Goal: Information Seeking & Learning: Learn about a topic

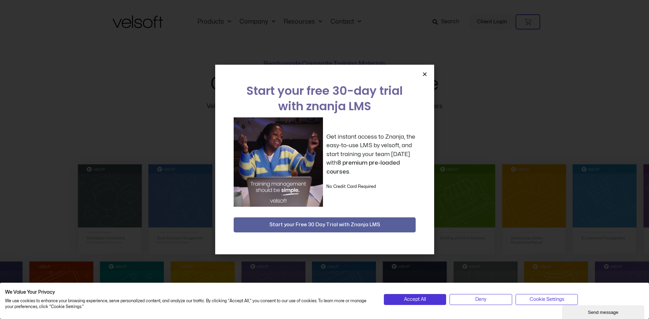
click at [423, 74] on icon "Close" at bounding box center [424, 74] width 5 height 5
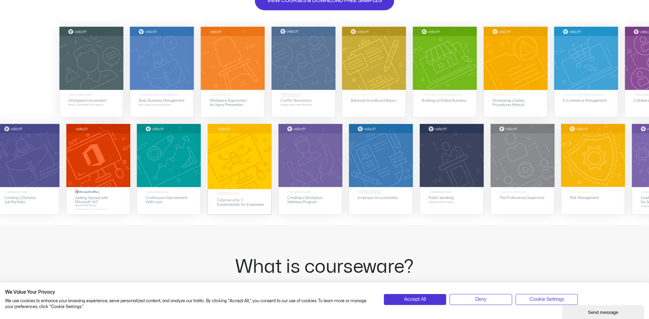
scroll to position [137, 0]
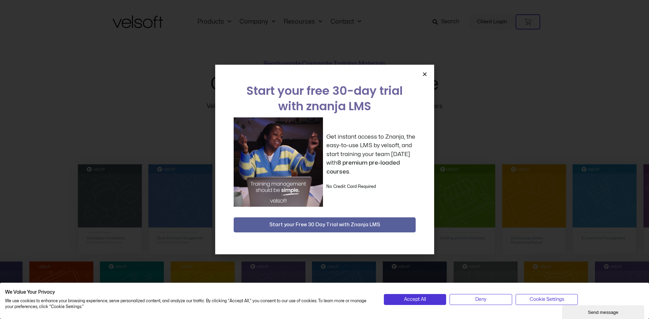
click at [423, 75] on icon "Close" at bounding box center [424, 74] width 5 height 5
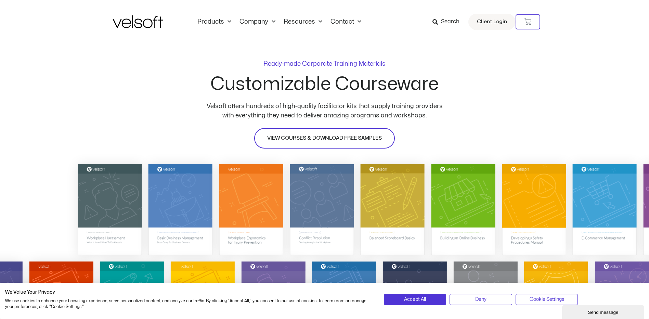
click at [350, 135] on span "VIEW COURSES & DOWNLOAD FREE SAMPLES" at bounding box center [324, 138] width 115 height 8
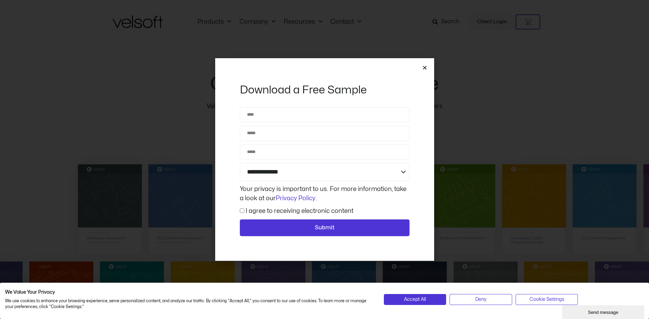
click at [425, 69] on icon "Close" at bounding box center [424, 67] width 5 height 5
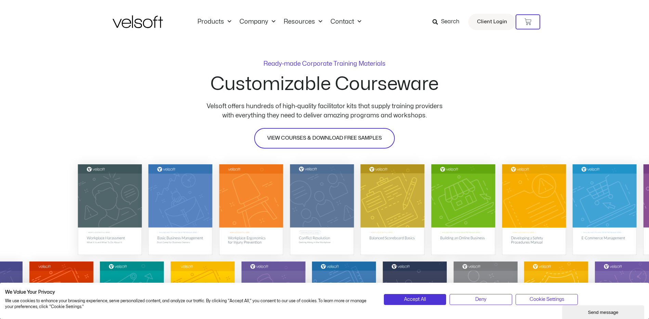
click at [277, 132] on link "VIEW COURSES & DOWNLOAD FREE SAMPLES" at bounding box center [324, 138] width 141 height 21
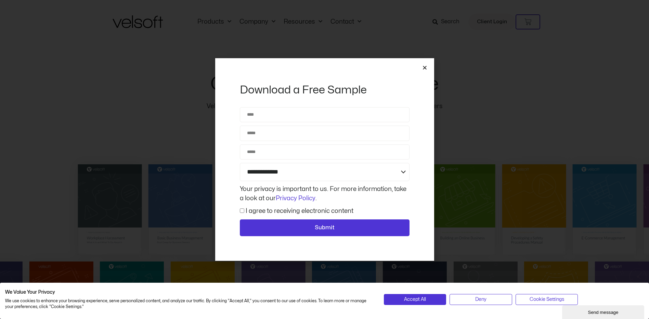
click at [426, 66] on icon "Close" at bounding box center [424, 67] width 5 height 5
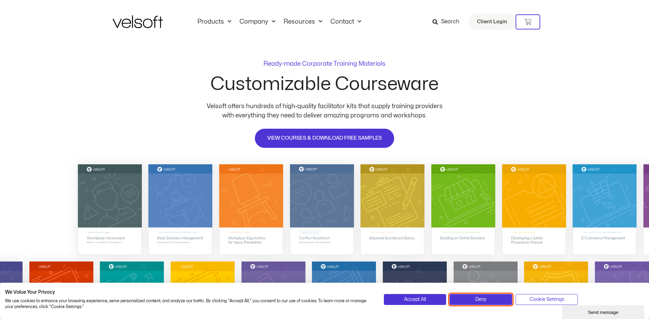
click at [471, 297] on button "Deny" at bounding box center [481, 299] width 63 height 11
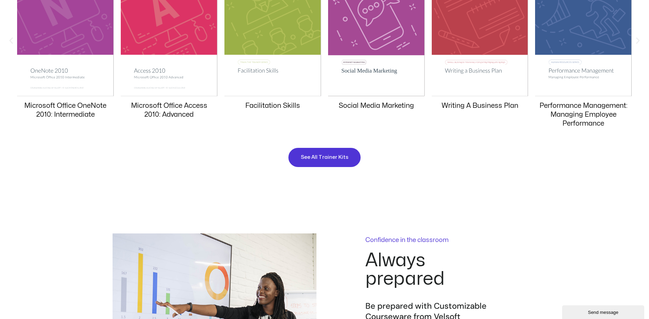
scroll to position [787, 0]
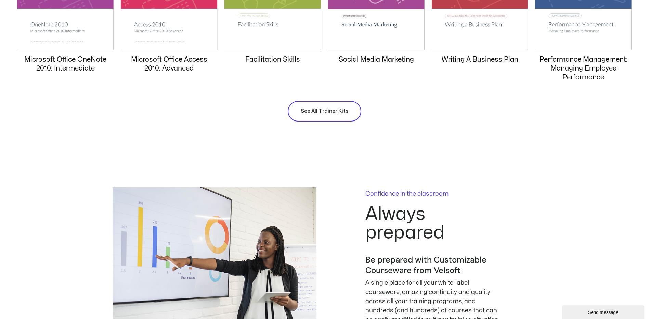
click at [312, 113] on span "See All Trainer Kits" at bounding box center [325, 111] width 48 height 8
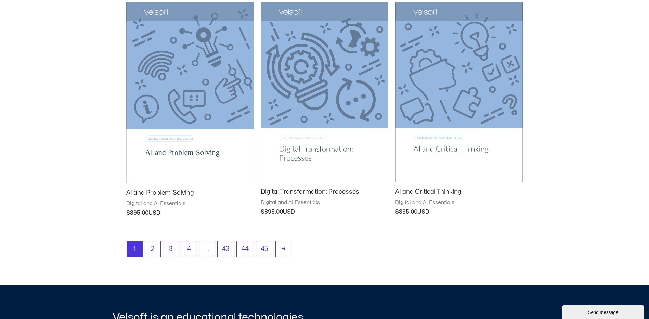
scroll to position [821, 0]
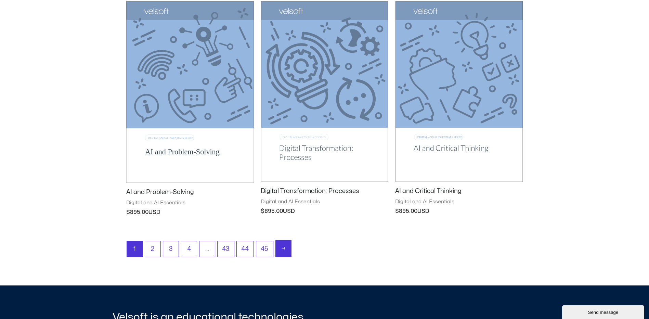
click at [290, 248] on link "→" at bounding box center [283, 249] width 15 height 16
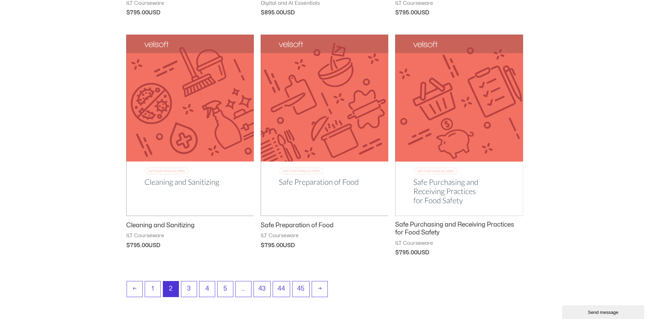
scroll to position [890, 0]
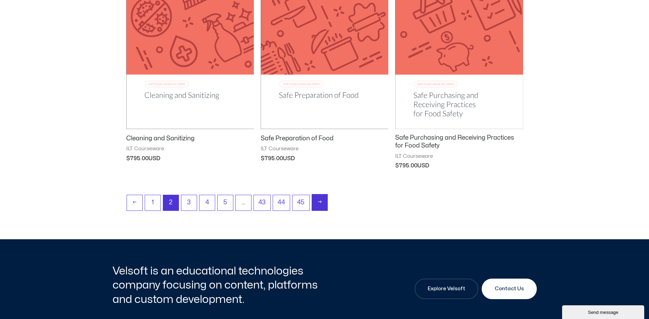
click at [323, 201] on link "→" at bounding box center [319, 202] width 15 height 16
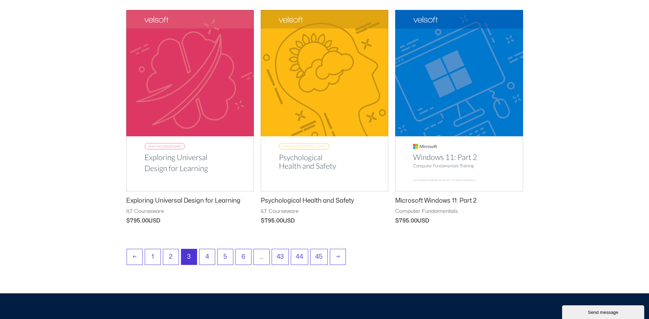
scroll to position [856, 0]
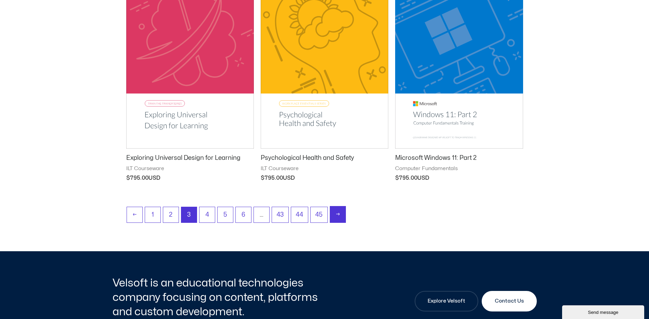
click at [338, 217] on link "→" at bounding box center [337, 214] width 15 height 16
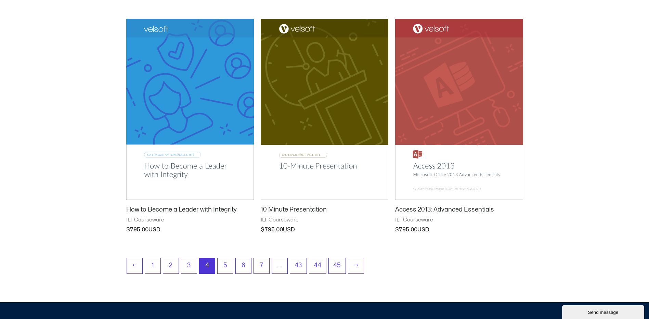
scroll to position [821, 0]
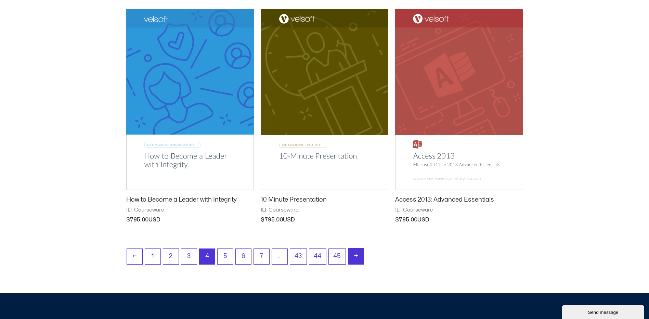
click at [352, 255] on link "→" at bounding box center [355, 256] width 15 height 16
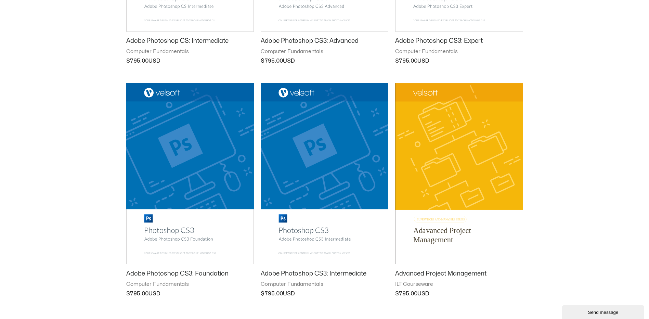
scroll to position [787, 0]
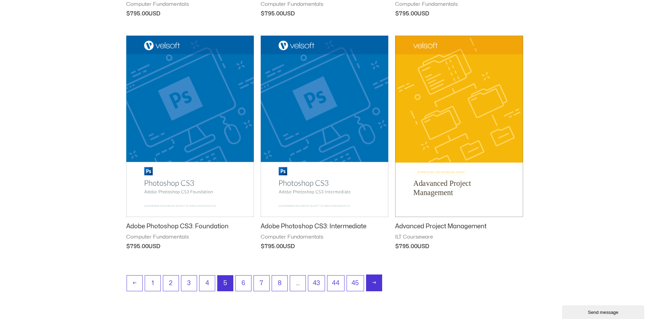
click at [374, 285] on link "→" at bounding box center [373, 283] width 15 height 16
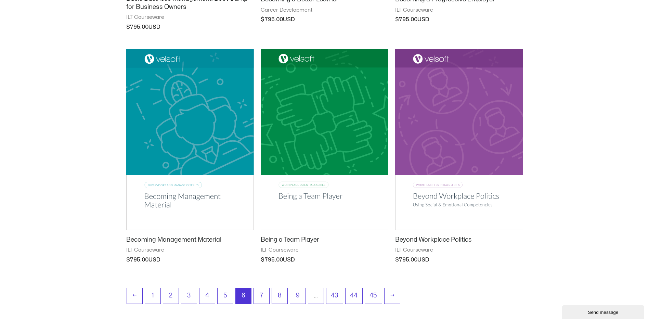
scroll to position [787, 0]
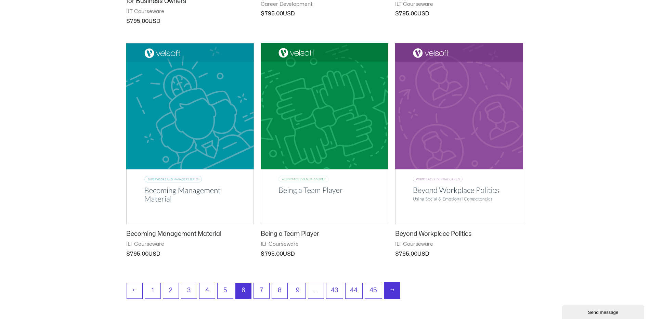
drag, startPoint x: 394, startPoint y: 293, endPoint x: 296, endPoint y: 241, distance: 110.5
click at [394, 293] on link "→" at bounding box center [392, 290] width 15 height 16
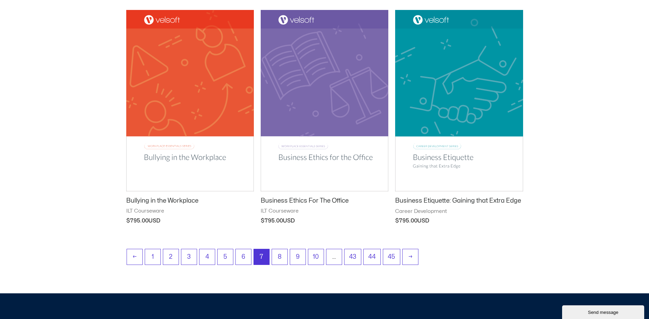
scroll to position [924, 0]
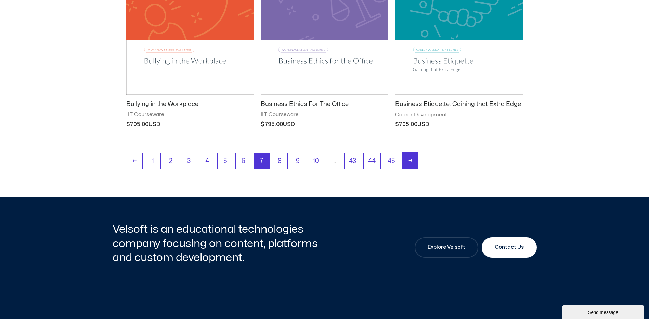
click at [414, 159] on link "→" at bounding box center [410, 161] width 15 height 16
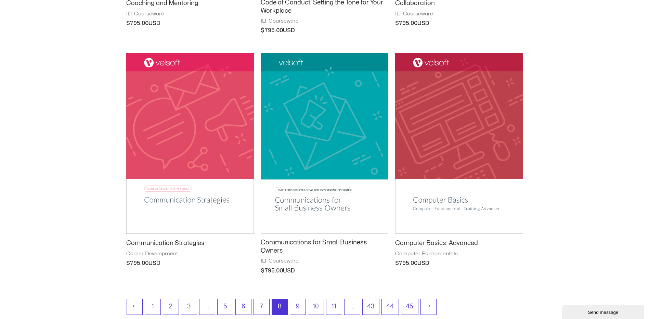
scroll to position [821, 0]
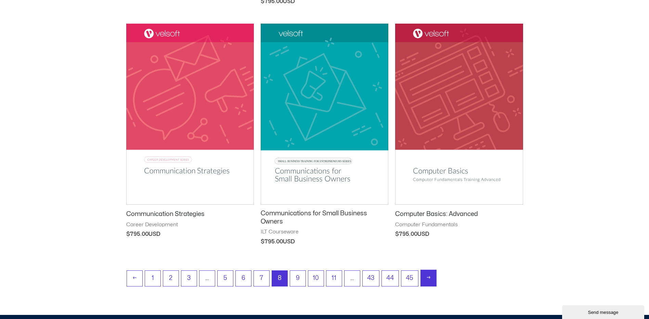
click at [432, 276] on link "→" at bounding box center [428, 278] width 15 height 16
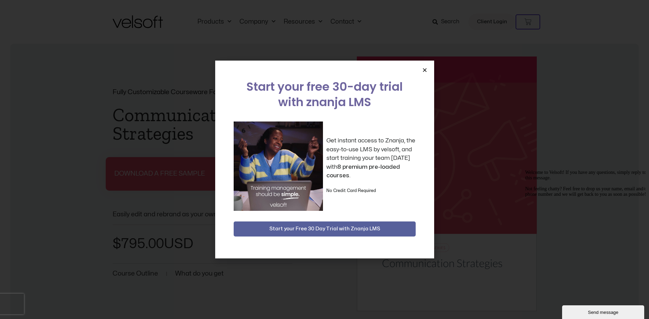
click at [424, 69] on icon "Close" at bounding box center [424, 69] width 5 height 5
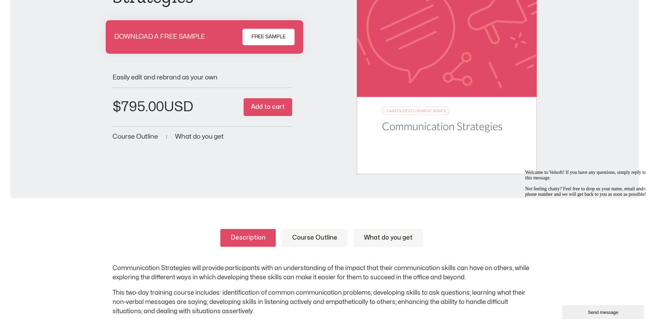
scroll to position [240, 0]
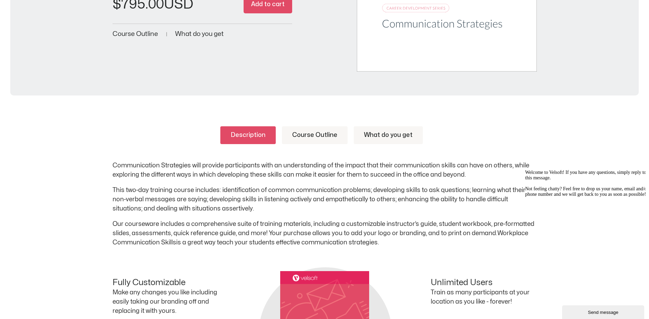
click at [318, 128] on link "Course Outline" at bounding box center [315, 135] width 66 height 18
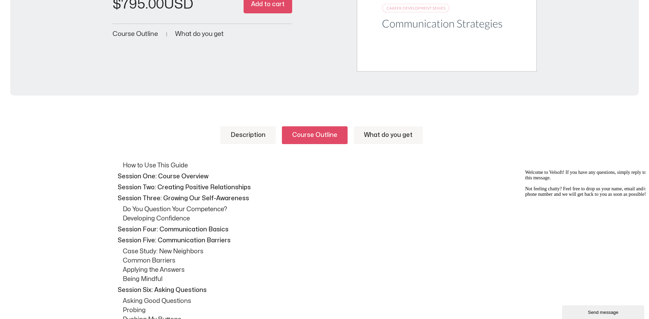
click at [378, 139] on link "What do you get" at bounding box center [388, 135] width 69 height 18
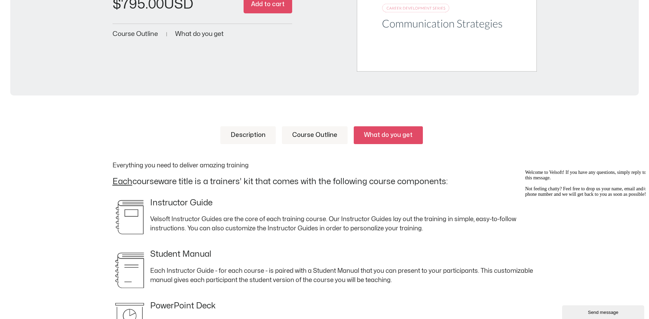
click at [263, 134] on link "Description" at bounding box center [247, 135] width 55 height 18
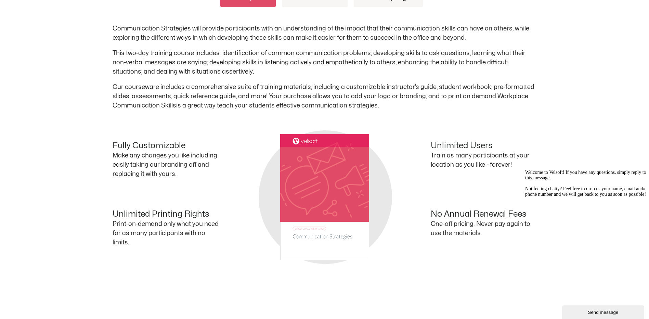
scroll to position [274, 0]
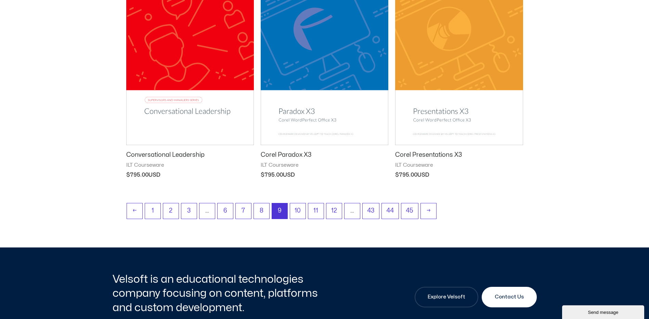
scroll to position [924, 0]
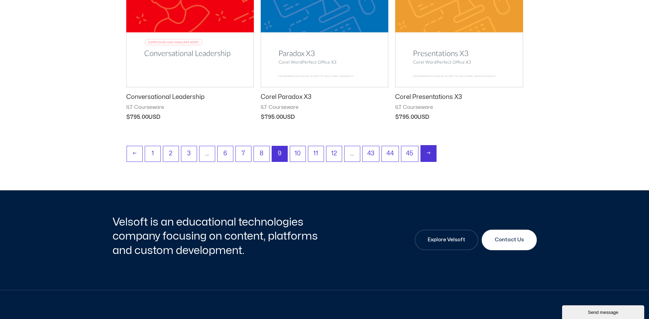
click at [430, 151] on link "→" at bounding box center [428, 153] width 15 height 16
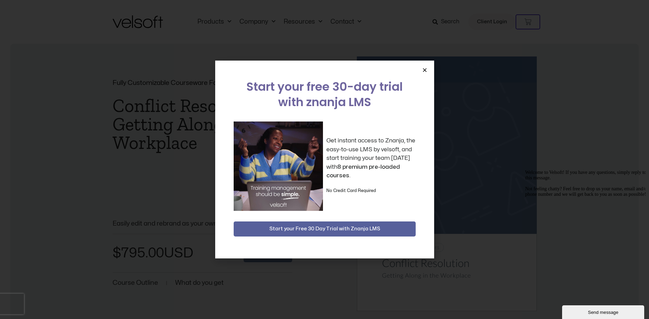
click at [424, 69] on icon "Close" at bounding box center [424, 69] width 5 height 5
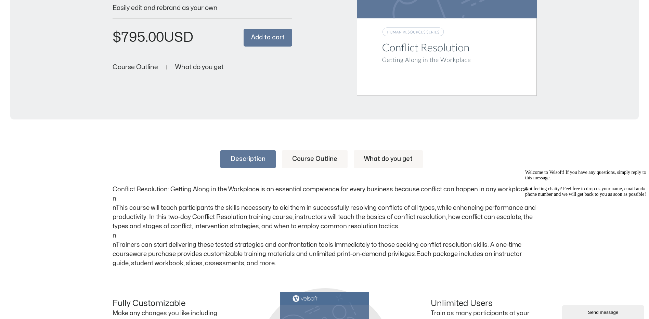
scroll to position [240, 0]
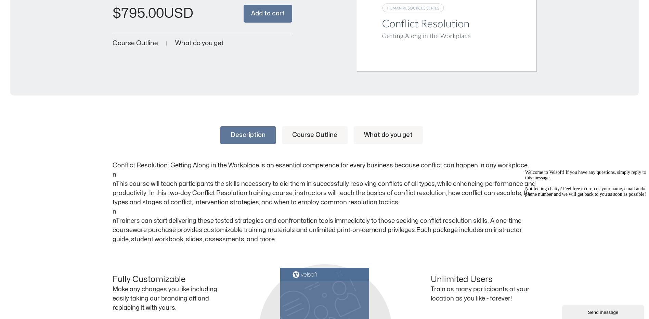
click at [311, 135] on link "Course Outline" at bounding box center [315, 135] width 66 height 18
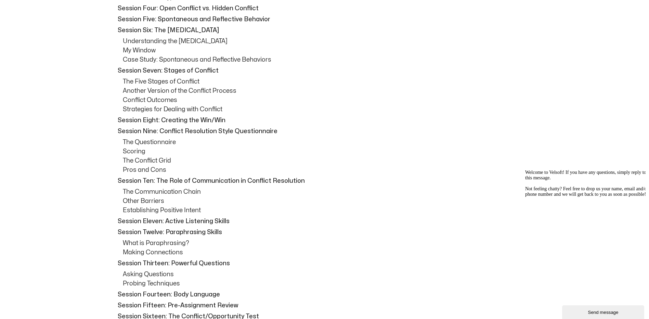
scroll to position [342, 0]
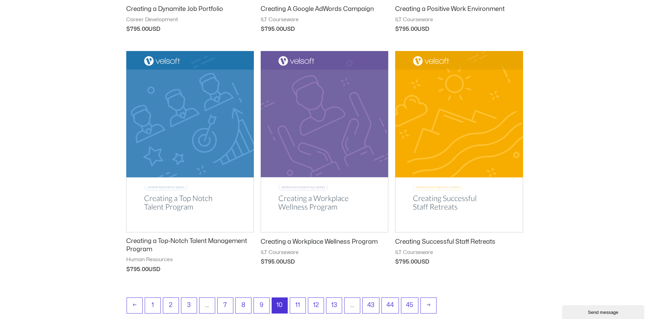
scroll to position [787, 0]
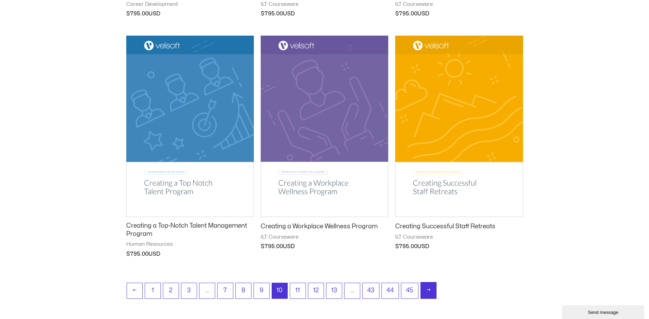
click at [430, 291] on link "→" at bounding box center [428, 290] width 15 height 16
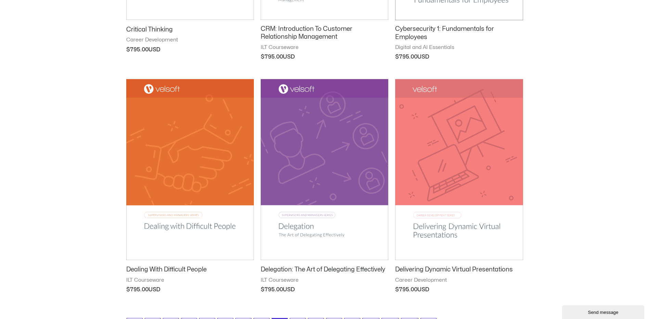
scroll to position [787, 0]
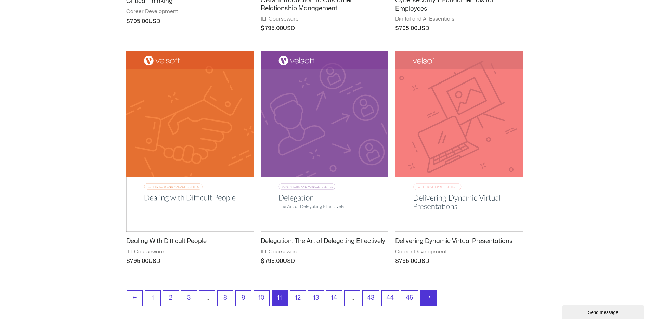
drag, startPoint x: 424, startPoint y: 294, endPoint x: 509, endPoint y: 235, distance: 103.3
click at [424, 294] on link "→" at bounding box center [428, 298] width 15 height 16
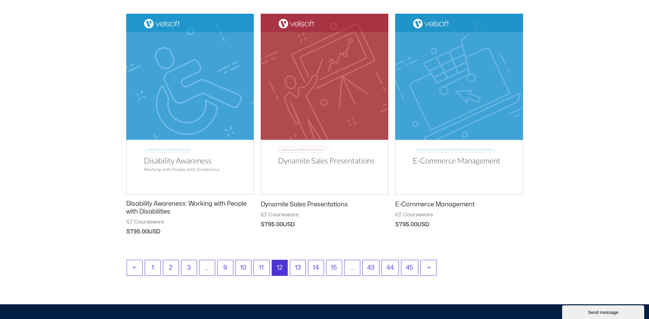
scroll to position [821, 0]
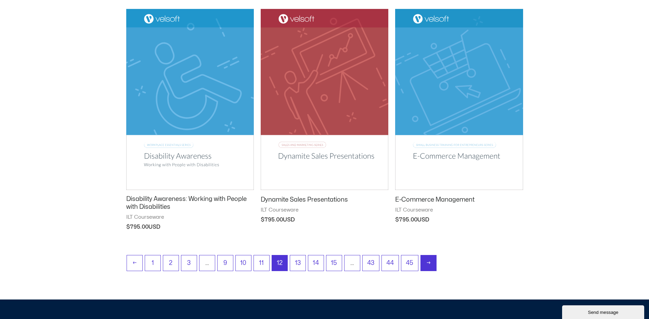
drag, startPoint x: 438, startPoint y: 265, endPoint x: 434, endPoint y: 265, distance: 3.8
click at [438, 265] on ul "← 1 2 3 … 9 10 11 12 13 14 15 … 43 44 45 →" at bounding box center [325, 265] width 396 height 20
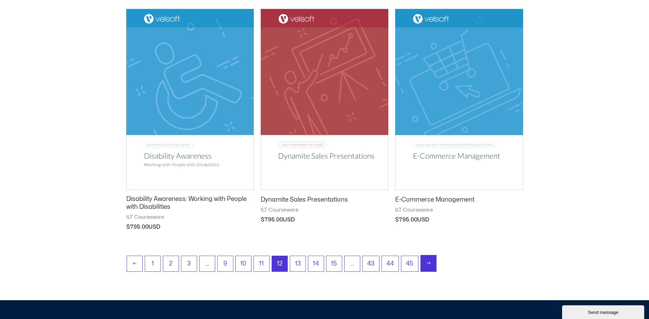
click at [433, 265] on link "→" at bounding box center [428, 263] width 15 height 16
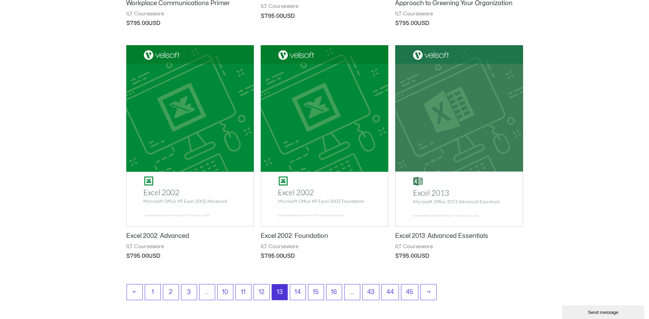
scroll to position [890, 0]
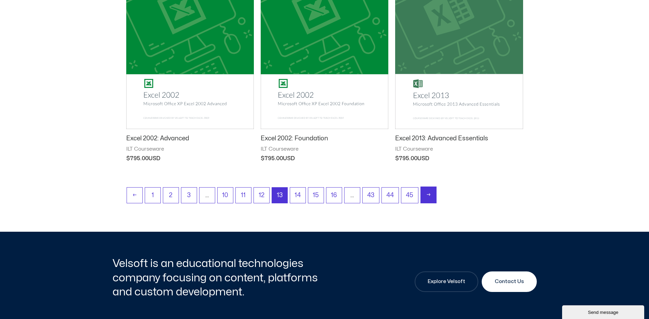
click at [432, 196] on link "→" at bounding box center [428, 195] width 15 height 16
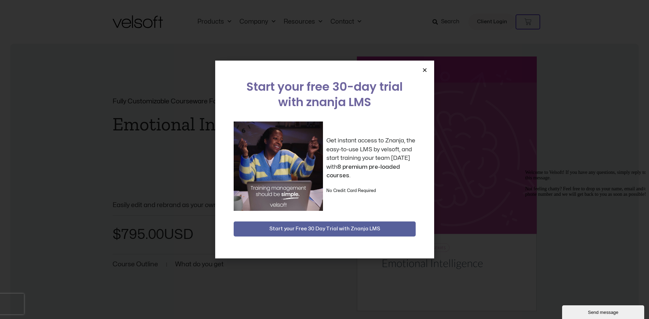
click at [425, 68] on icon "Close" at bounding box center [424, 69] width 5 height 5
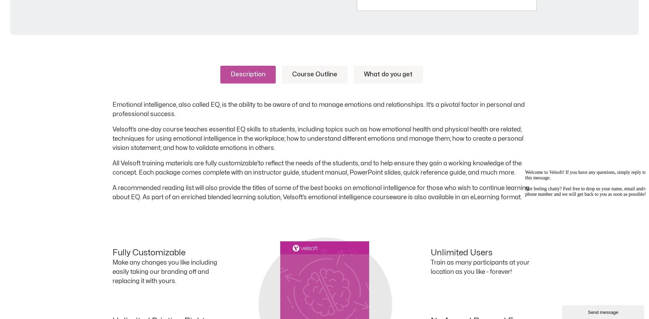
scroll to position [308, 0]
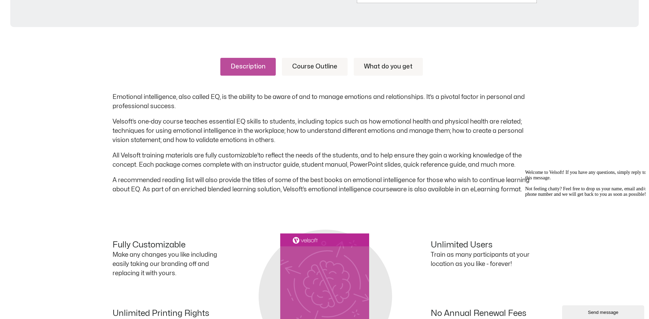
click at [316, 68] on link "Course Outline" at bounding box center [315, 67] width 66 height 18
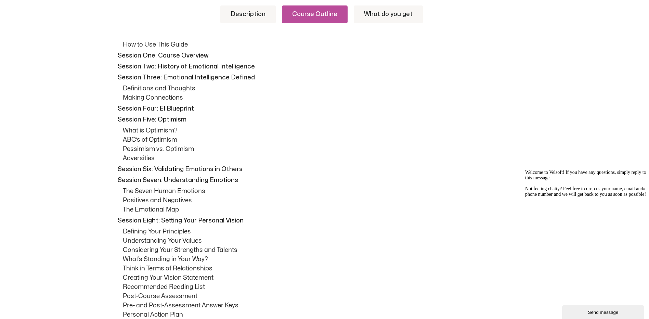
scroll to position [445, 0]
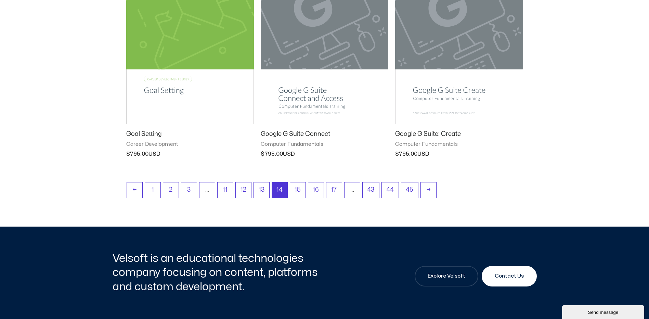
scroll to position [924, 0]
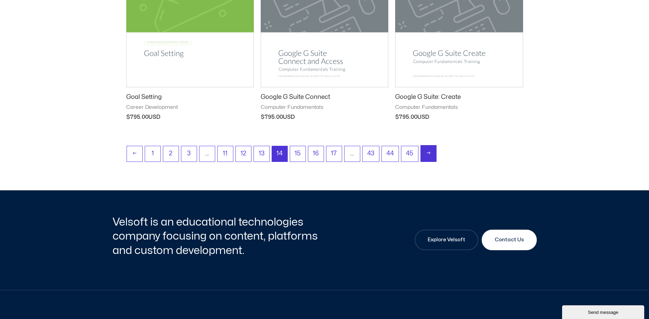
click at [429, 155] on link "→" at bounding box center [428, 153] width 15 height 16
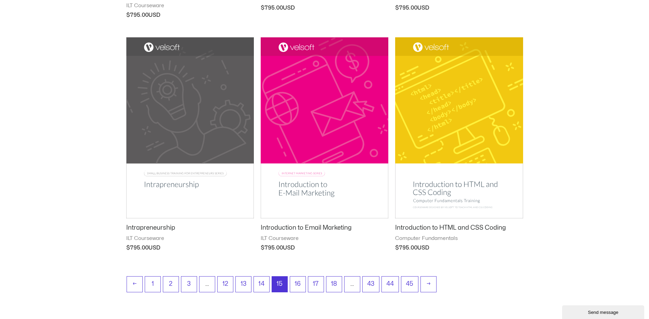
scroll to position [821, 0]
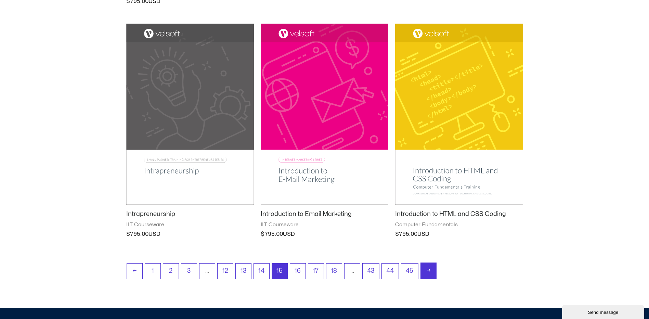
click at [428, 271] on link "→" at bounding box center [428, 271] width 15 height 16
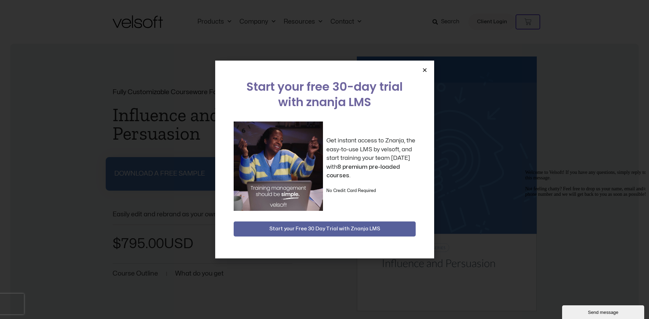
click at [422, 70] on icon "Close" at bounding box center [424, 69] width 5 height 5
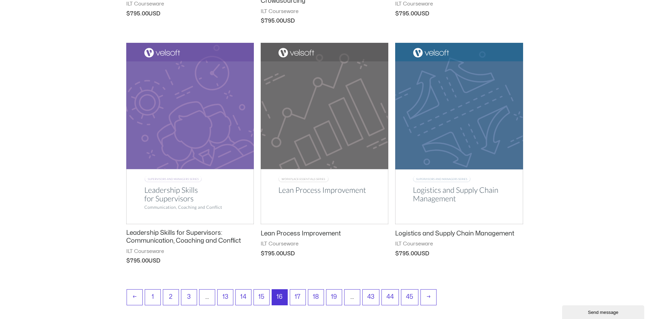
scroll to position [821, 0]
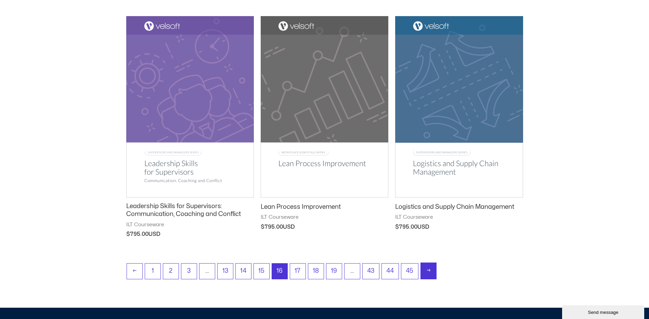
click at [428, 272] on link "→" at bounding box center [428, 271] width 15 height 16
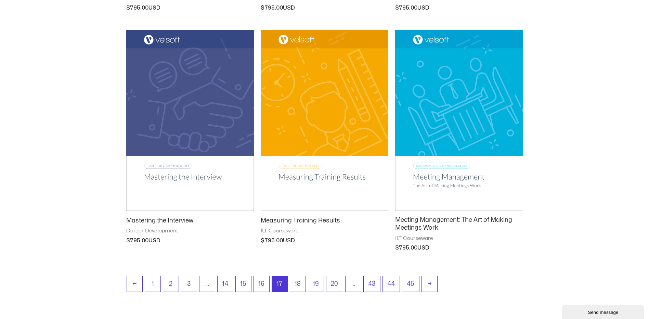
scroll to position [821, 0]
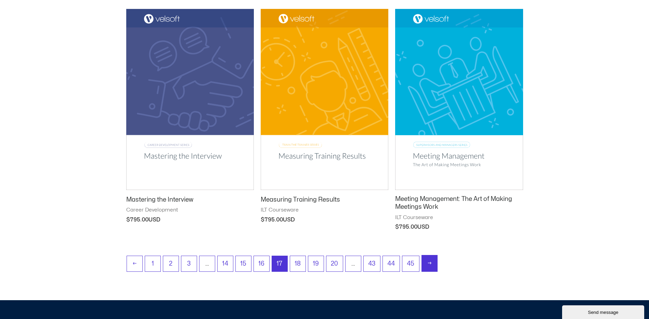
click at [428, 267] on link "→" at bounding box center [429, 263] width 15 height 16
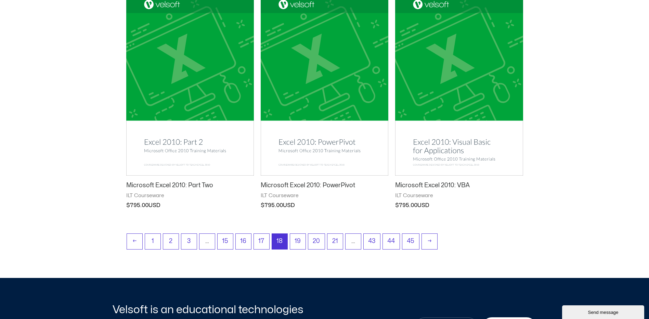
scroll to position [856, 0]
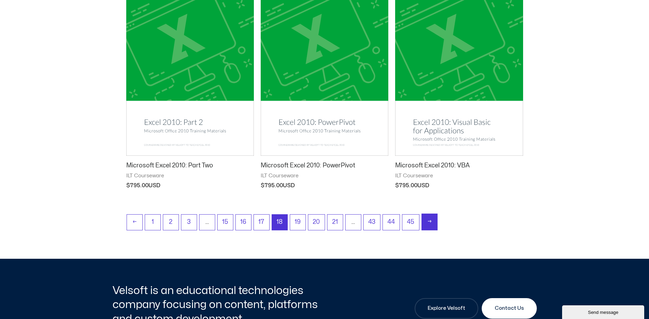
click at [431, 226] on link "→" at bounding box center [429, 222] width 15 height 16
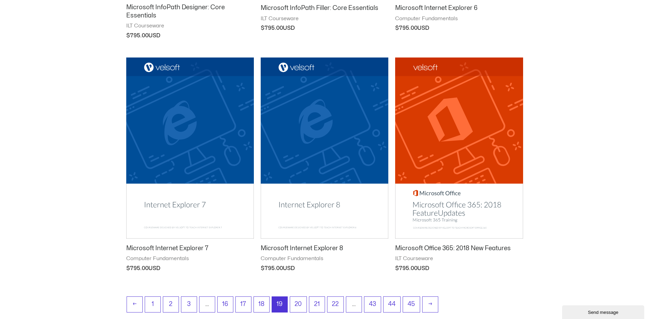
scroll to position [787, 0]
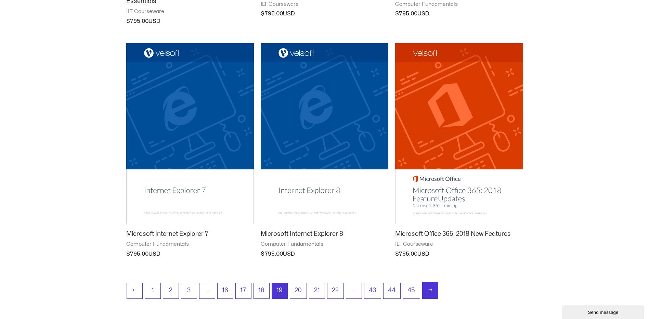
click at [428, 292] on link "→" at bounding box center [430, 290] width 15 height 16
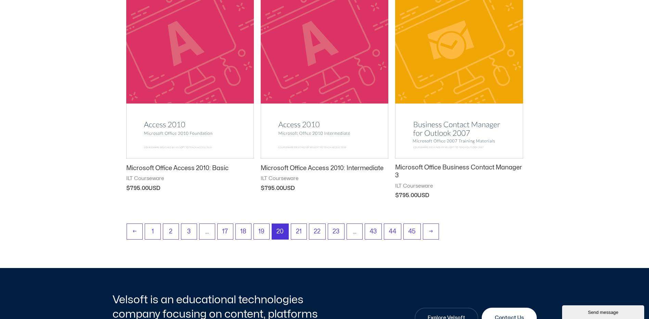
scroll to position [856, 0]
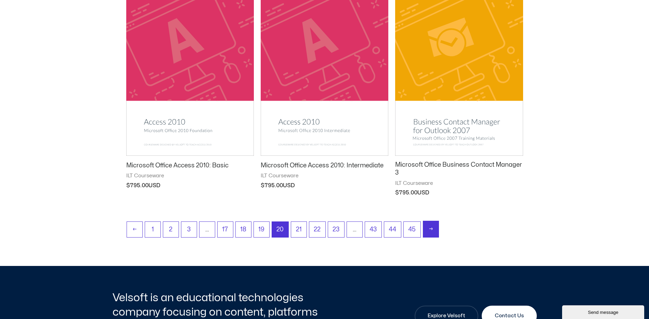
drag, startPoint x: 433, startPoint y: 230, endPoint x: 505, endPoint y: 231, distance: 71.5
click at [433, 230] on link "→" at bounding box center [430, 229] width 15 height 16
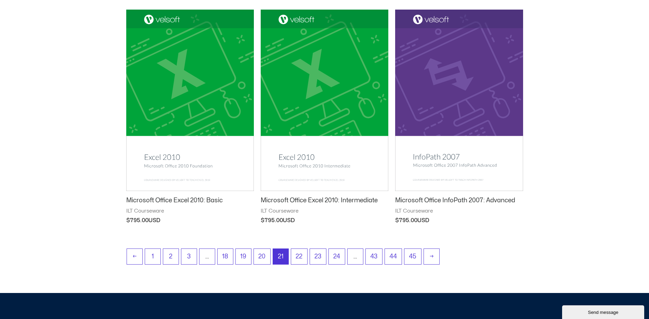
scroll to position [924, 0]
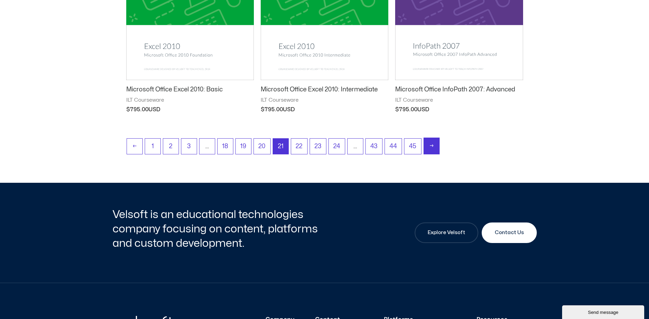
click at [436, 147] on link "→" at bounding box center [431, 146] width 15 height 16
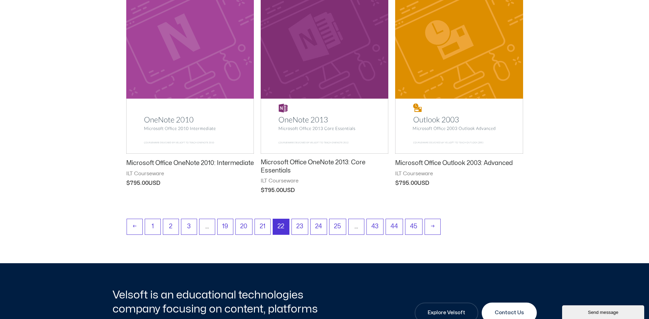
scroll to position [958, 0]
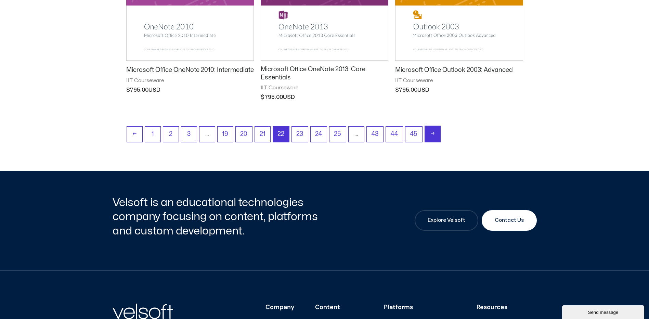
drag, startPoint x: 434, startPoint y: 130, endPoint x: 473, endPoint y: 127, distance: 38.8
click at [434, 129] on link "→" at bounding box center [432, 134] width 15 height 16
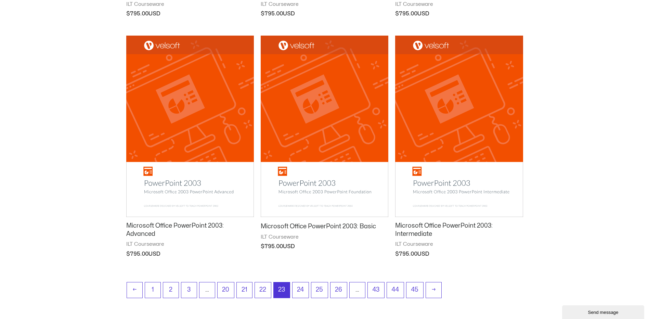
scroll to position [856, 0]
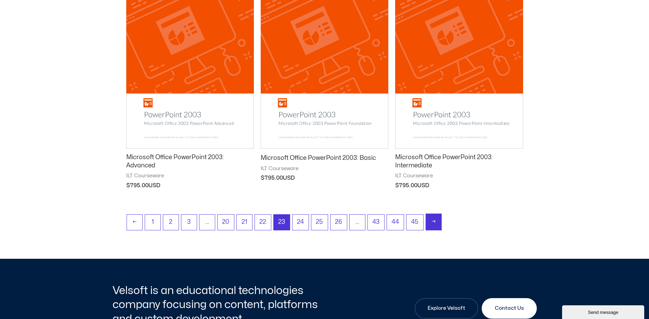
click at [434, 222] on link "→" at bounding box center [433, 222] width 15 height 16
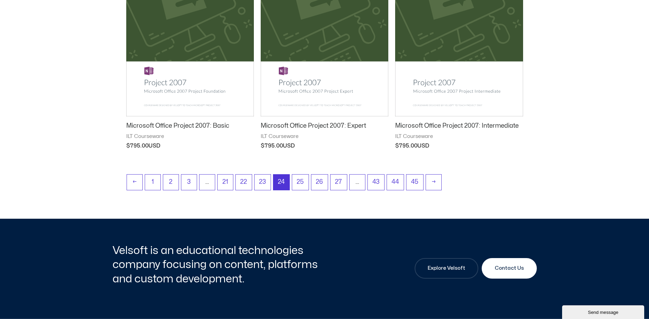
scroll to position [924, 0]
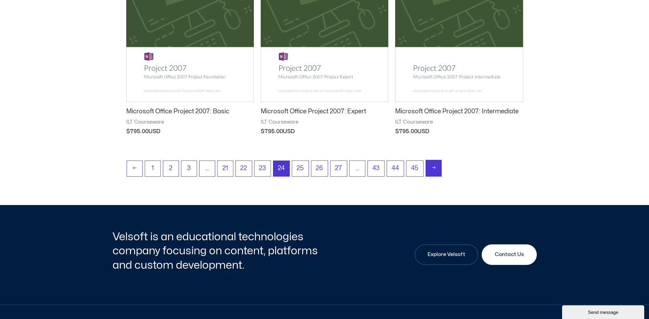
drag, startPoint x: 436, startPoint y: 169, endPoint x: 509, endPoint y: 172, distance: 72.3
click at [436, 169] on link "→" at bounding box center [433, 168] width 15 height 16
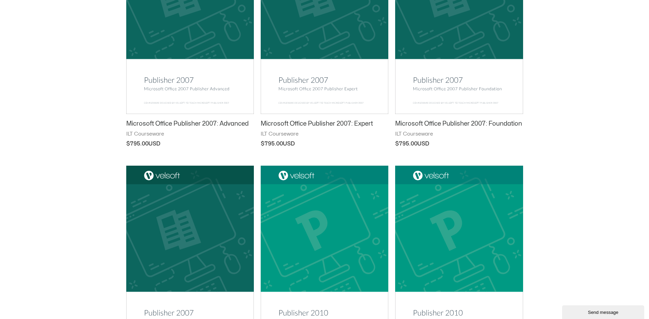
scroll to position [787, 0]
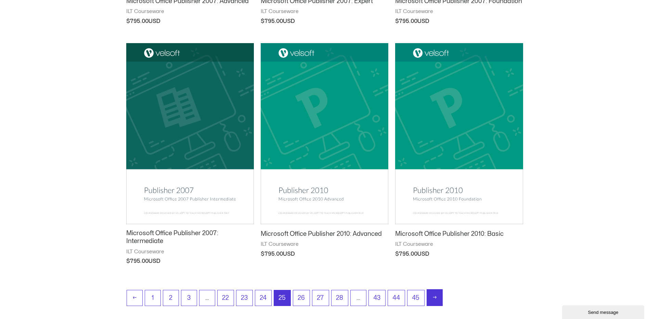
click at [438, 299] on link "→" at bounding box center [434, 298] width 15 height 16
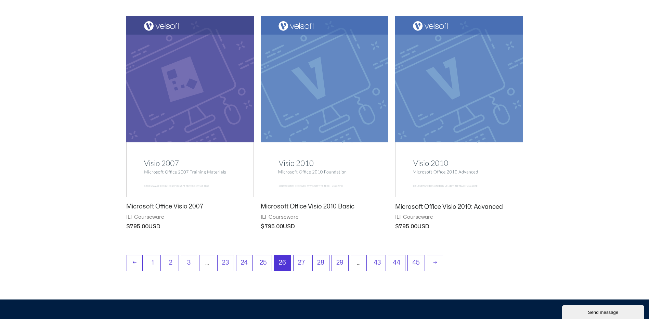
scroll to position [890, 0]
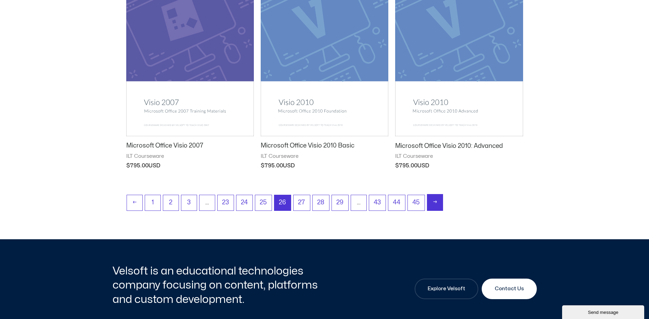
drag, startPoint x: 433, startPoint y: 197, endPoint x: 555, endPoint y: 197, distance: 122.2
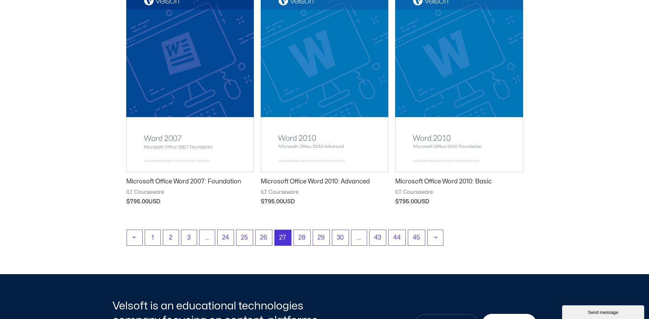
scroll to position [924, 0]
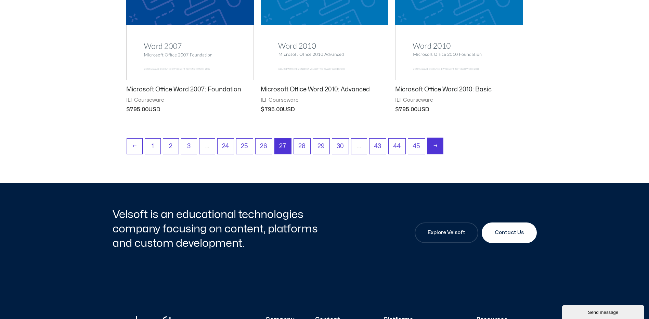
drag, startPoint x: 432, startPoint y: 146, endPoint x: 537, endPoint y: 152, distance: 105.6
click at [432, 146] on link "→" at bounding box center [435, 146] width 15 height 16
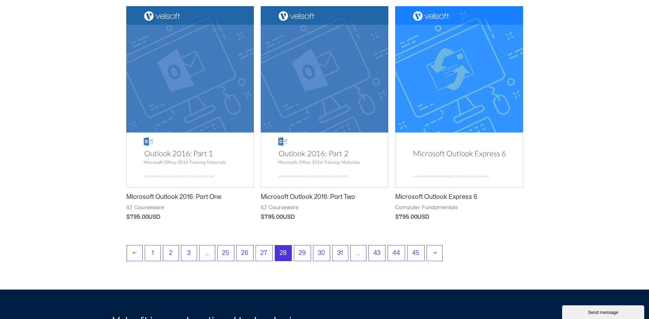
scroll to position [821, 0]
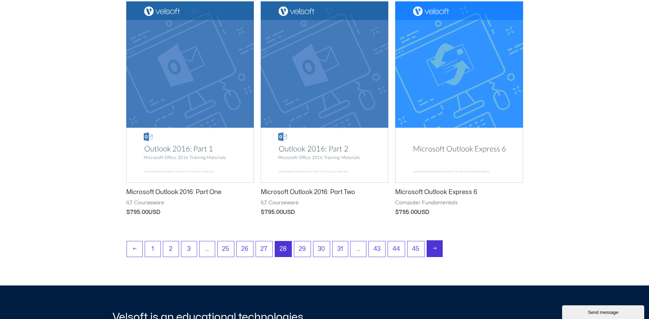
click at [440, 252] on link "→" at bounding box center [434, 249] width 15 height 16
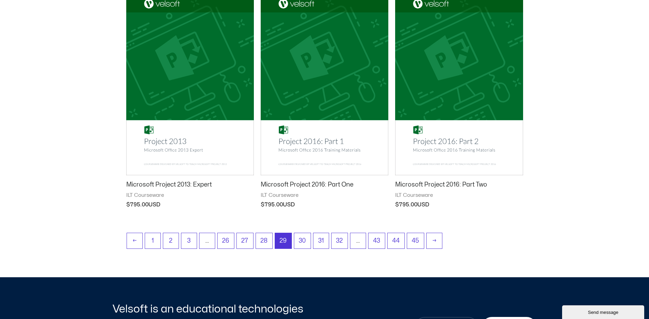
scroll to position [890, 0]
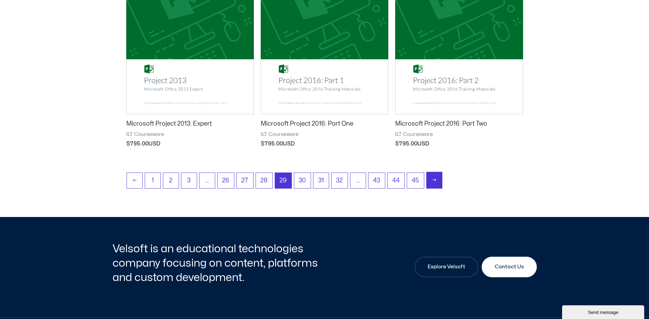
click at [435, 181] on link "→" at bounding box center [434, 180] width 15 height 16
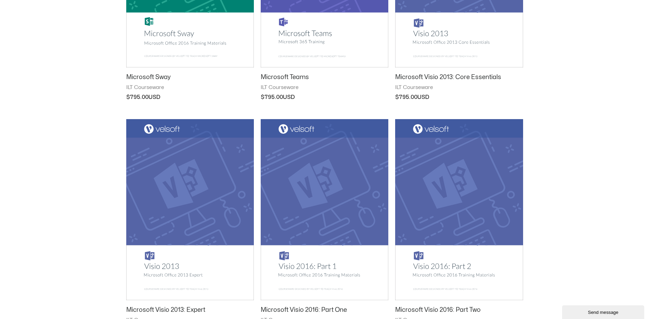
scroll to position [787, 0]
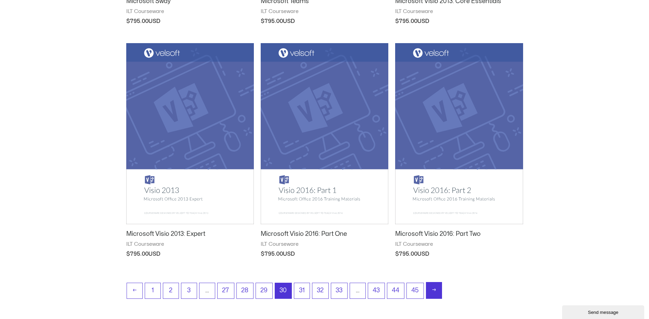
click at [434, 284] on link "→" at bounding box center [433, 290] width 15 height 16
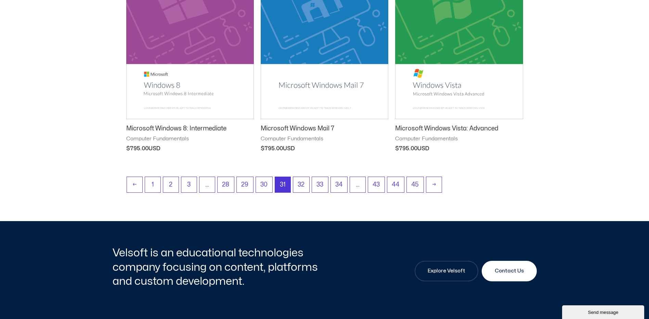
scroll to position [992, 0]
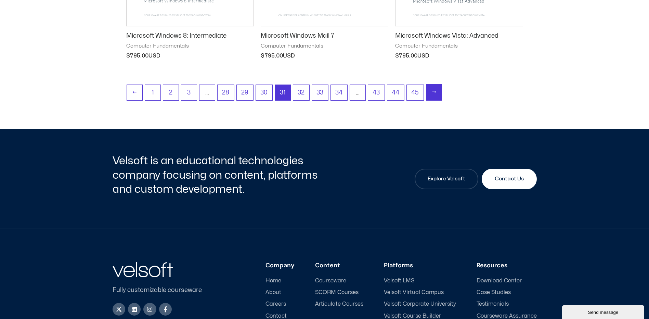
click at [433, 91] on link "→" at bounding box center [433, 92] width 15 height 16
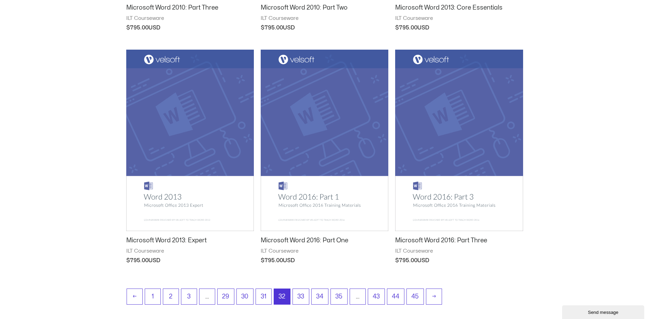
scroll to position [890, 0]
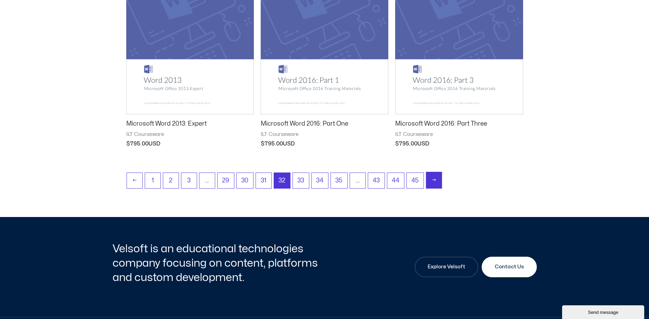
click at [437, 177] on link "→" at bounding box center [433, 180] width 15 height 16
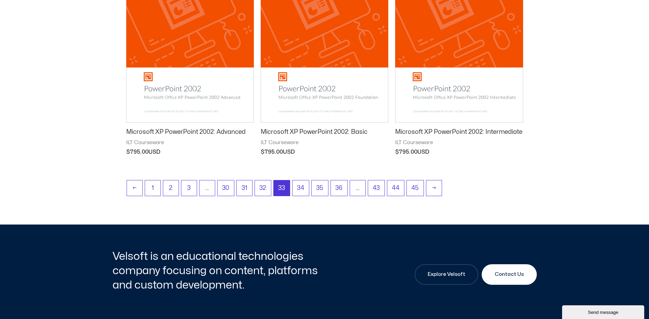
scroll to position [890, 0]
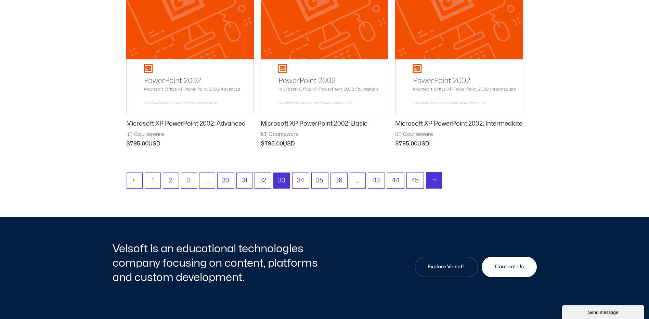
click at [436, 181] on link "→" at bounding box center [433, 180] width 15 height 16
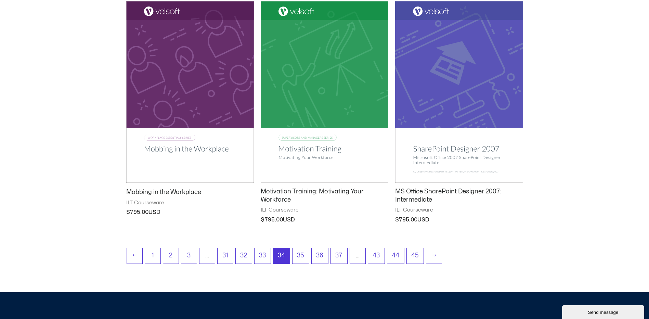
scroll to position [992, 0]
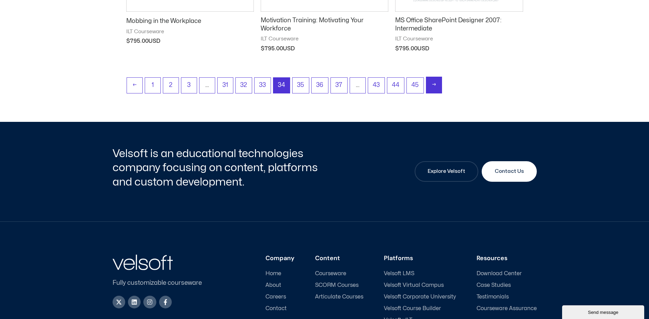
drag, startPoint x: 437, startPoint y: 83, endPoint x: 496, endPoint y: 85, distance: 59.2
click at [437, 83] on link "→" at bounding box center [433, 85] width 15 height 16
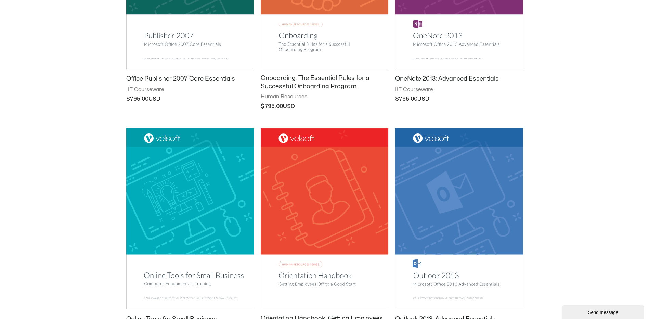
scroll to position [821, 0]
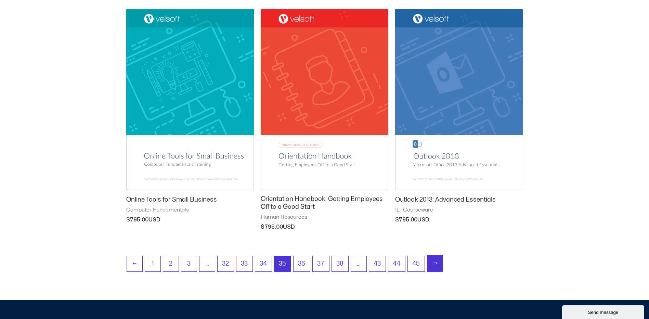
click at [436, 263] on link "→" at bounding box center [434, 263] width 15 height 16
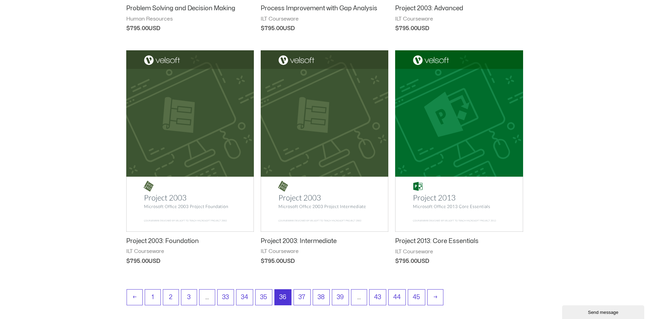
scroll to position [924, 0]
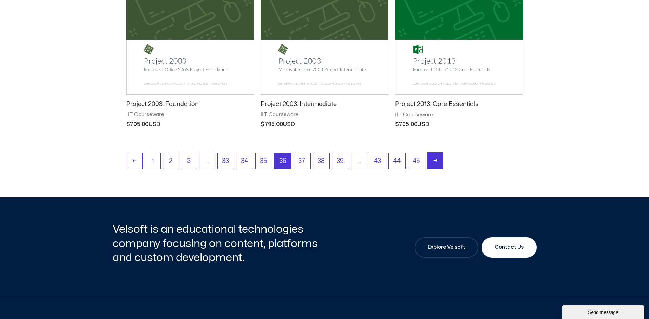
click at [439, 159] on link "→" at bounding box center [435, 161] width 15 height 16
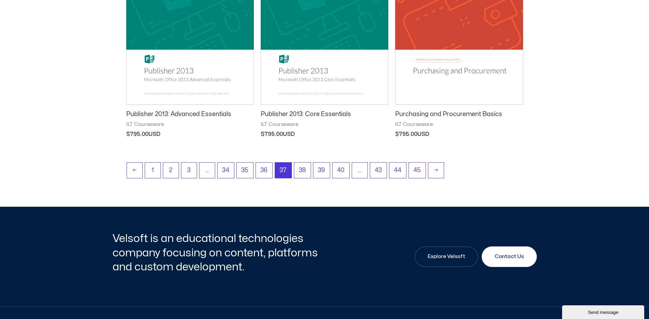
scroll to position [924, 0]
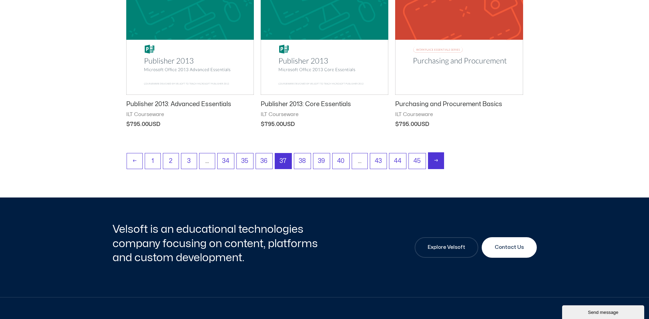
click at [440, 160] on link "→" at bounding box center [435, 161] width 15 height 16
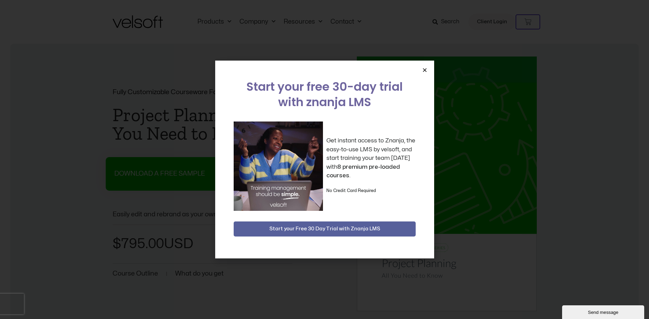
click at [423, 69] on icon "Close" at bounding box center [424, 69] width 5 height 5
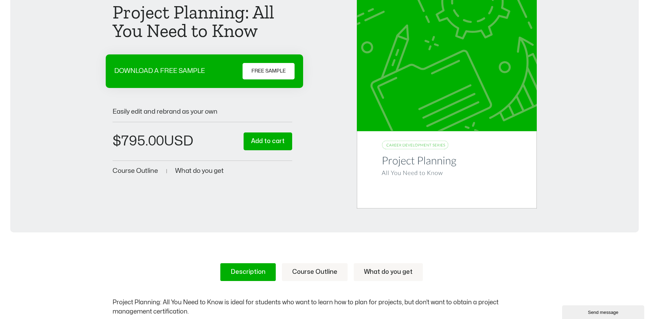
scroll to position [205, 0]
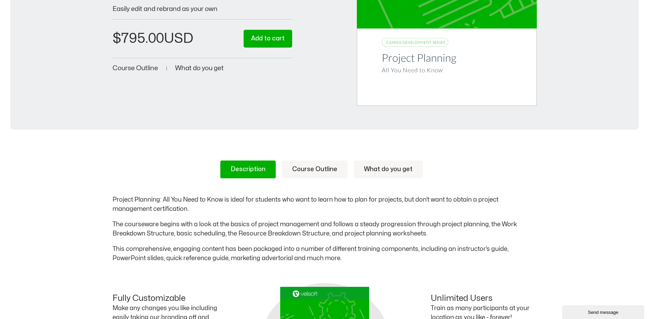
click at [324, 168] on link "Course Outline" at bounding box center [315, 169] width 66 height 18
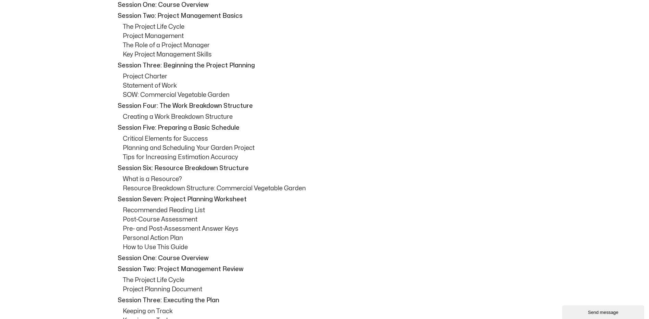
scroll to position [479, 0]
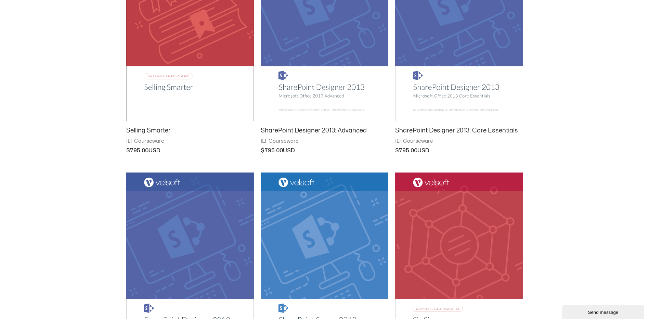
scroll to position [787, 0]
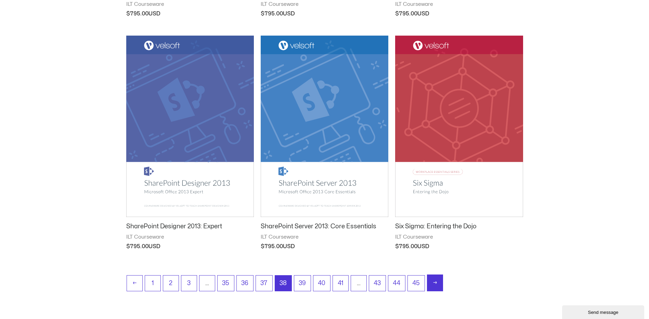
click at [436, 282] on link "→" at bounding box center [434, 283] width 15 height 16
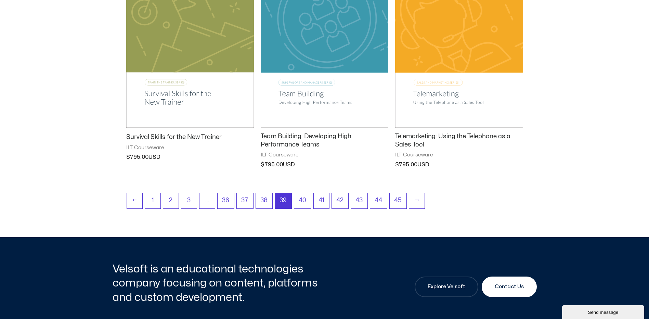
scroll to position [890, 0]
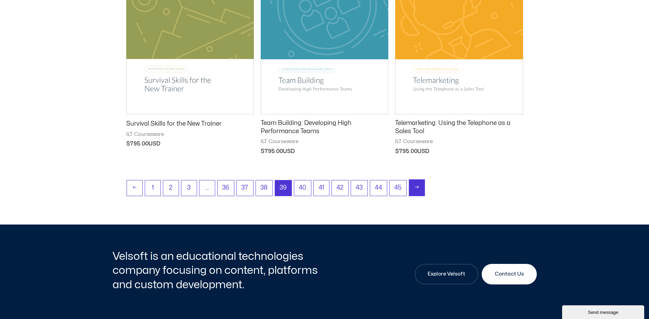
click at [421, 192] on link "→" at bounding box center [416, 188] width 15 height 16
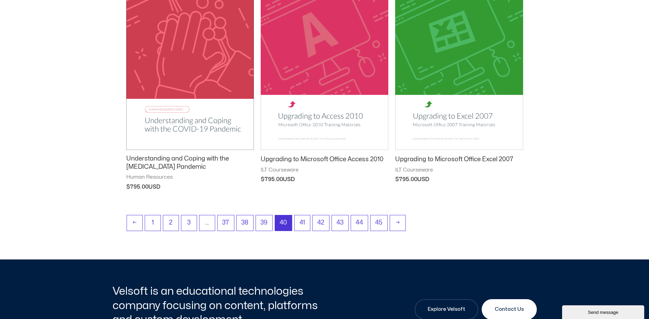
scroll to position [890, 0]
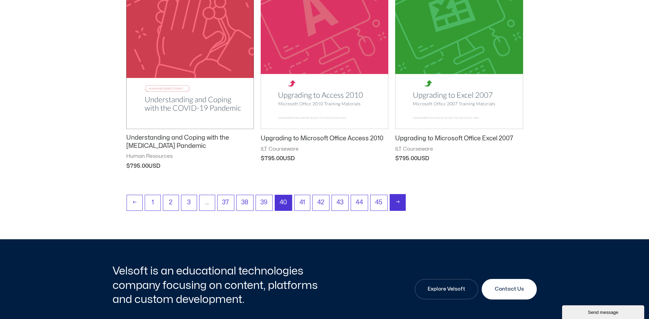
click at [397, 202] on link "→" at bounding box center [397, 202] width 15 height 16
click at [304, 205] on link "41" at bounding box center [303, 202] width 16 height 16
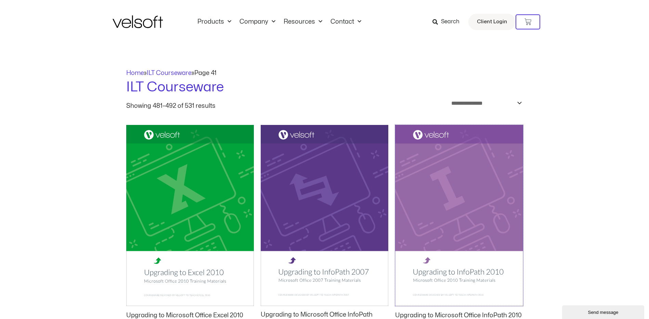
drag, startPoint x: 0, startPoint y: 0, endPoint x: 461, endPoint y: 182, distance: 495.4
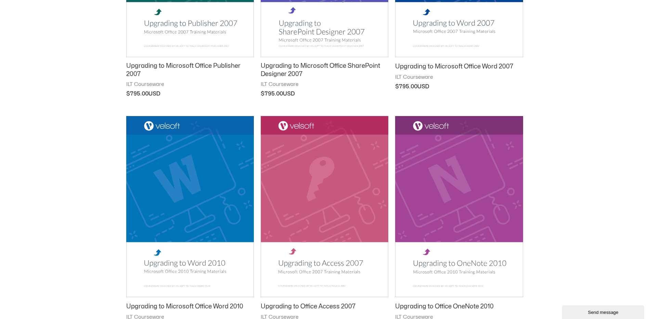
scroll to position [821, 0]
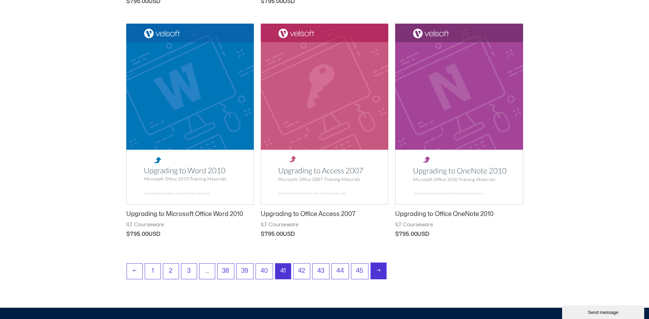
drag, startPoint x: 381, startPoint y: 265, endPoint x: 513, endPoint y: 234, distance: 135.9
click at [381, 265] on link "→" at bounding box center [378, 271] width 15 height 16
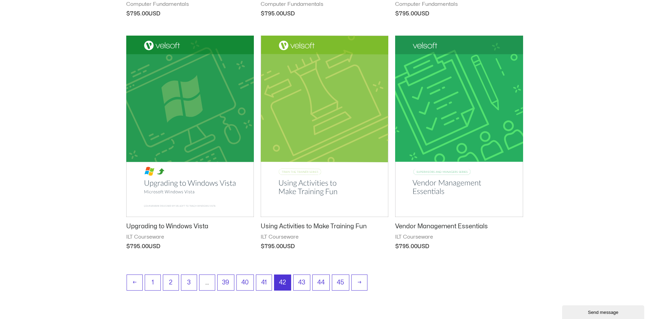
scroll to position [890, 0]
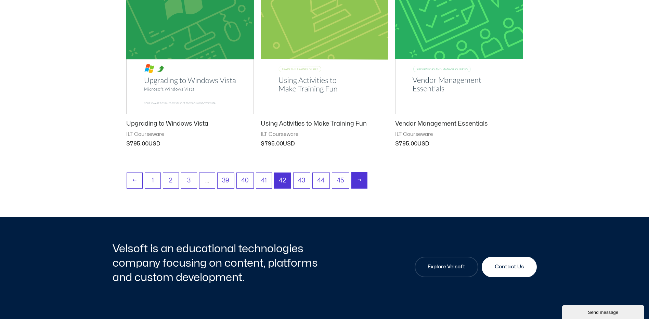
click at [361, 181] on link "→" at bounding box center [359, 180] width 15 height 16
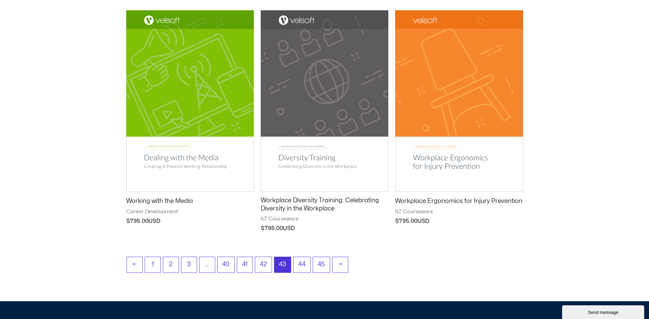
scroll to position [856, 0]
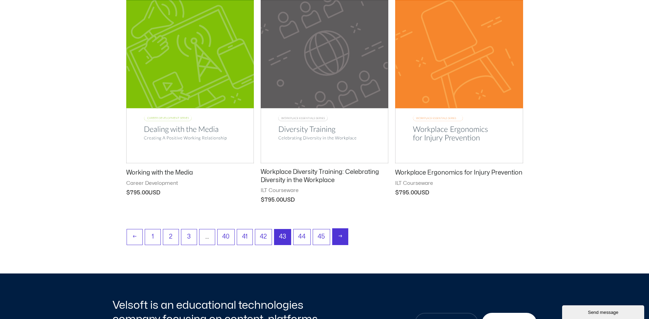
drag, startPoint x: 340, startPoint y: 238, endPoint x: 536, endPoint y: 232, distance: 195.8
click at [340, 238] on link "→" at bounding box center [340, 237] width 15 height 16
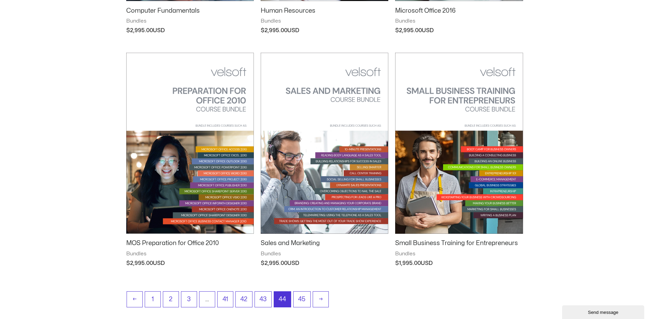
scroll to position [787, 0]
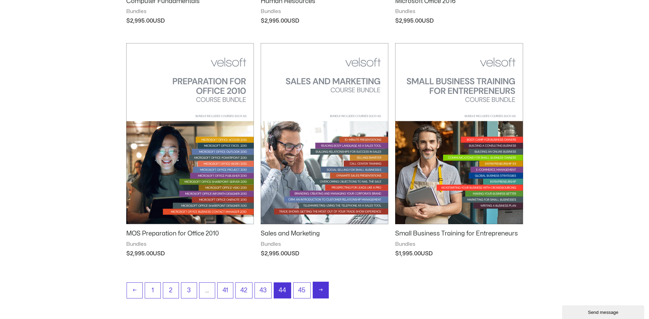
click at [318, 293] on link "→" at bounding box center [320, 290] width 15 height 16
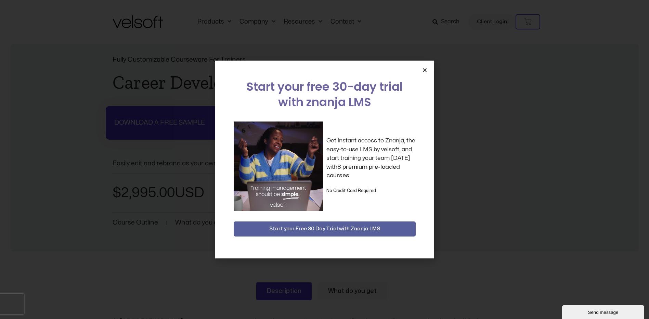
click at [425, 70] on icon "Close" at bounding box center [424, 69] width 5 height 5
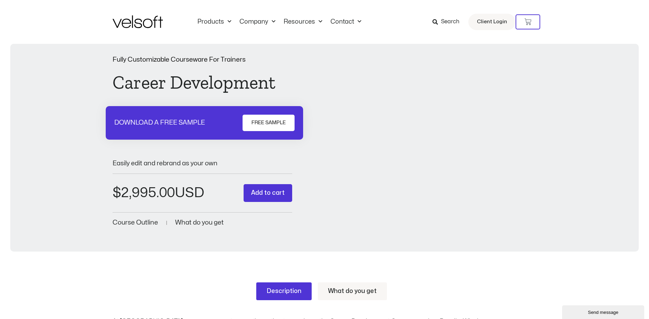
click at [198, 223] on span "What do you get" at bounding box center [199, 222] width 49 height 7
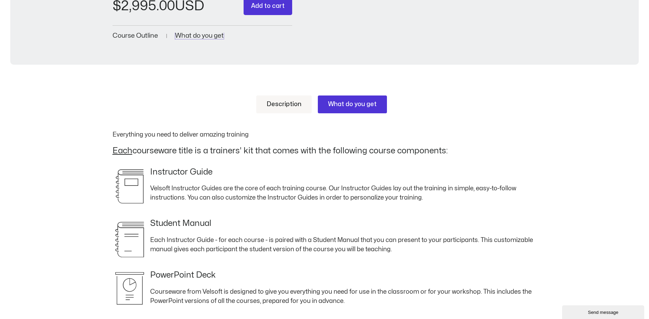
scroll to position [94, 0]
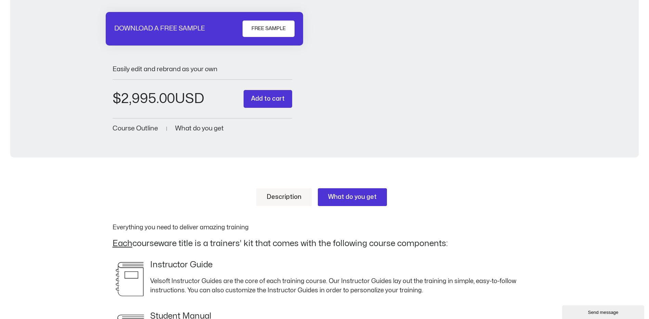
click at [132, 127] on span "Course Outline" at bounding box center [136, 128] width 46 height 7
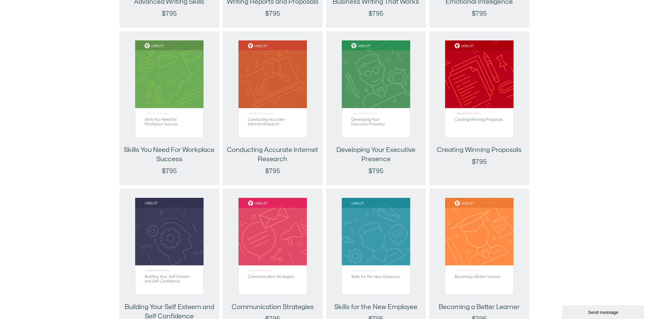
scroll to position [1198, 0]
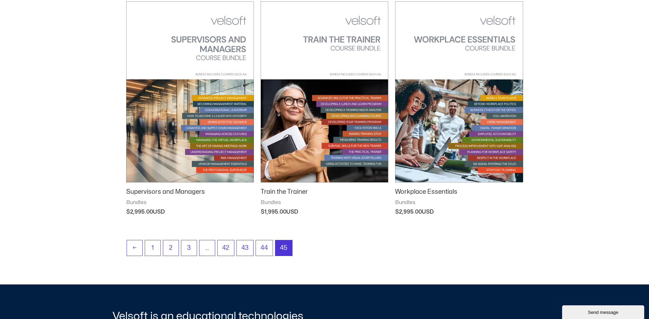
scroll to position [137, 0]
